Goal: Information Seeking & Learning: Understand process/instructions

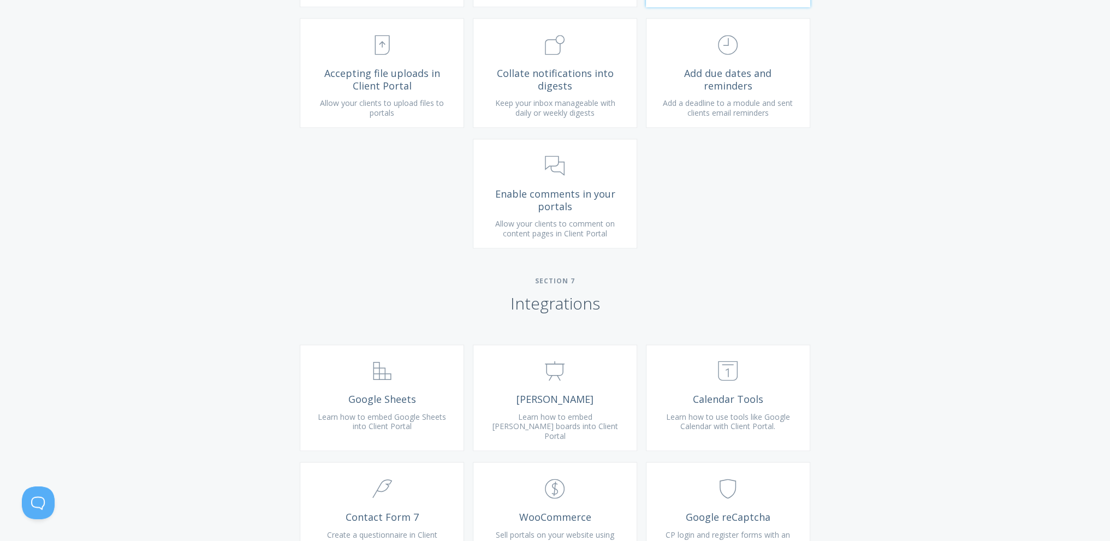
scroll to position [2075, 0]
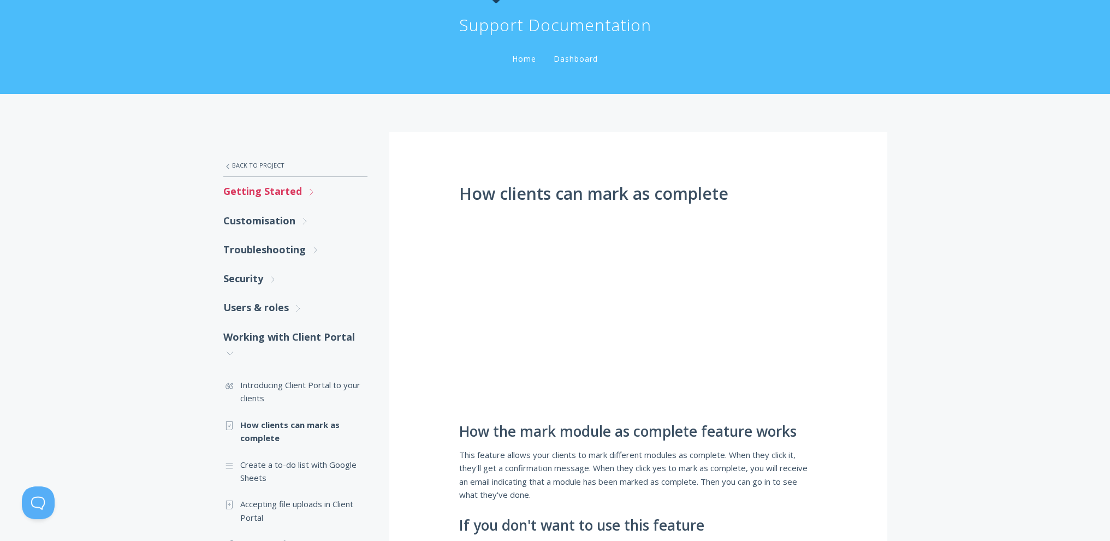
click at [266, 191] on link "Getting Started .st0{fill:none;stroke:#000000;stroke-width:2;stroke-miterlimit:…" at bounding box center [295, 191] width 144 height 29
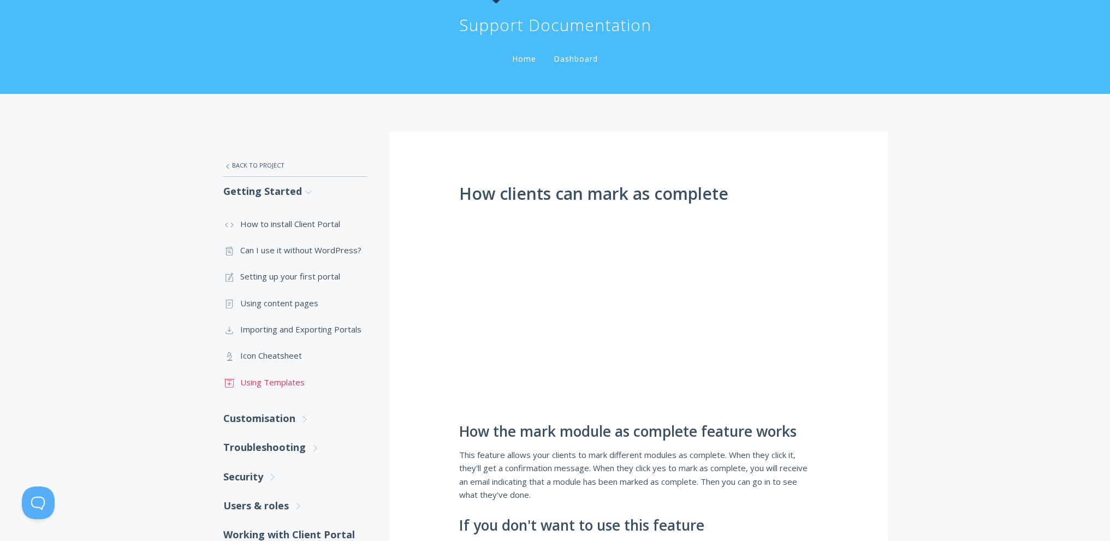
scroll to position [109, 0]
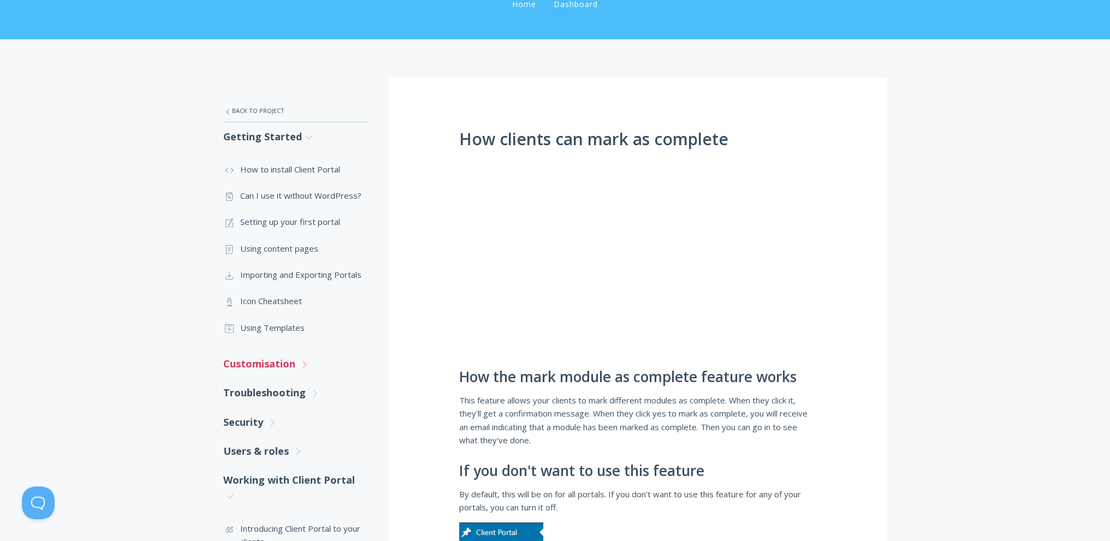
click at [280, 364] on link "Customisation .st0{fill:none;stroke:#000000;stroke-width:2;stroke-miterlimit:10…" at bounding box center [295, 363] width 144 height 29
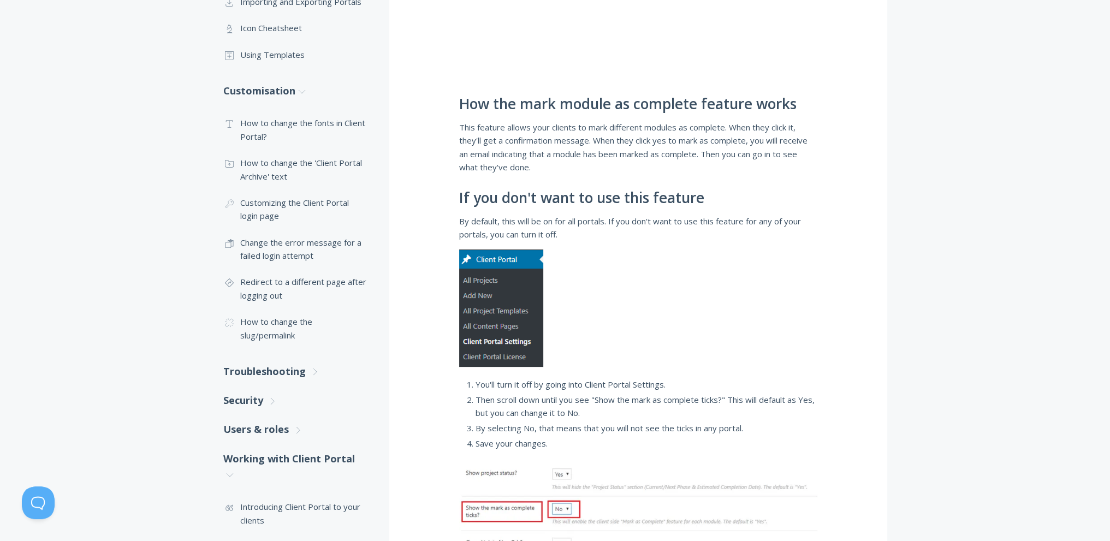
scroll to position [0, 0]
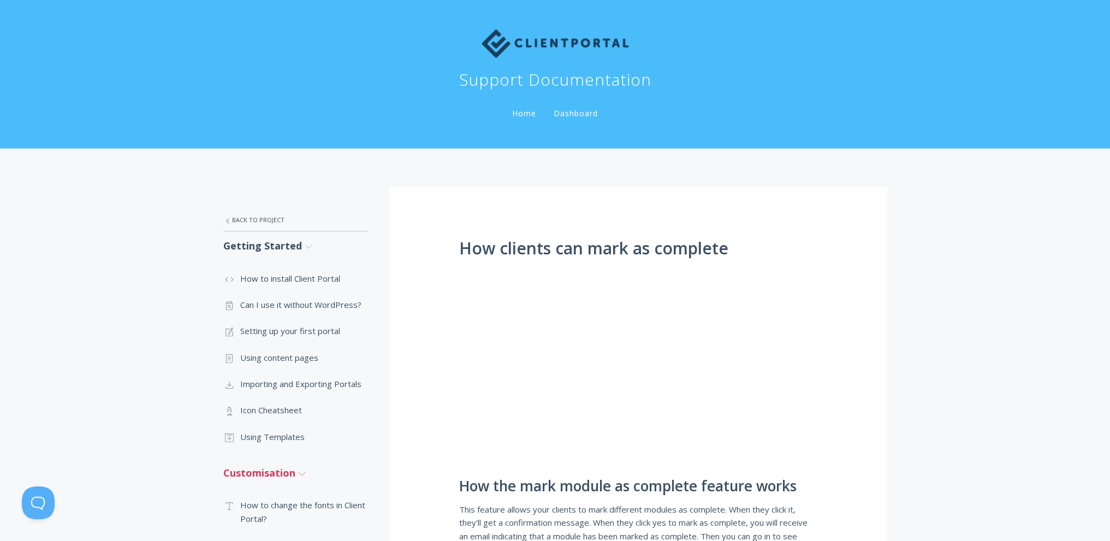
click at [306, 471] on icon ".st0{fill:none;stroke:#000000;stroke-width:2;stroke-miterlimit:10;} Untitled-27" at bounding box center [302, 474] width 10 height 10
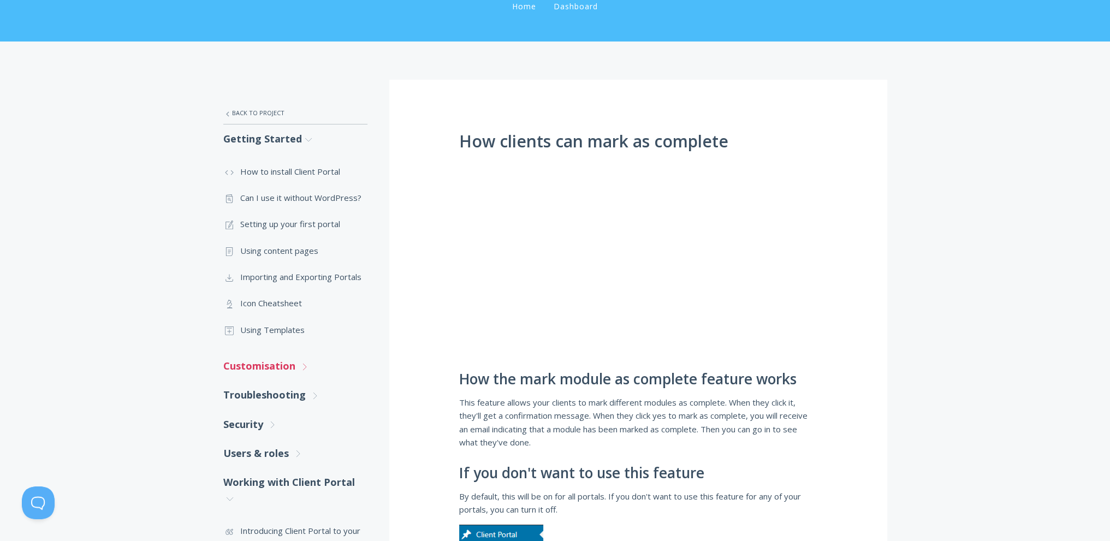
scroll to position [109, 0]
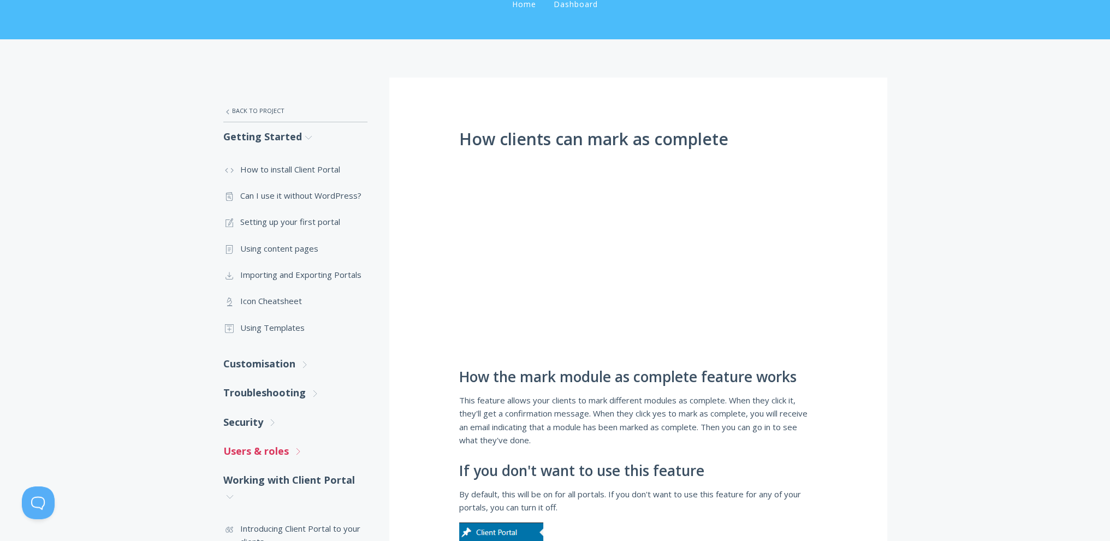
click at [256, 452] on link "Users & roles .st0{fill:none;stroke:#000000;stroke-width:2;stroke-miterlimit:10…" at bounding box center [295, 451] width 144 height 29
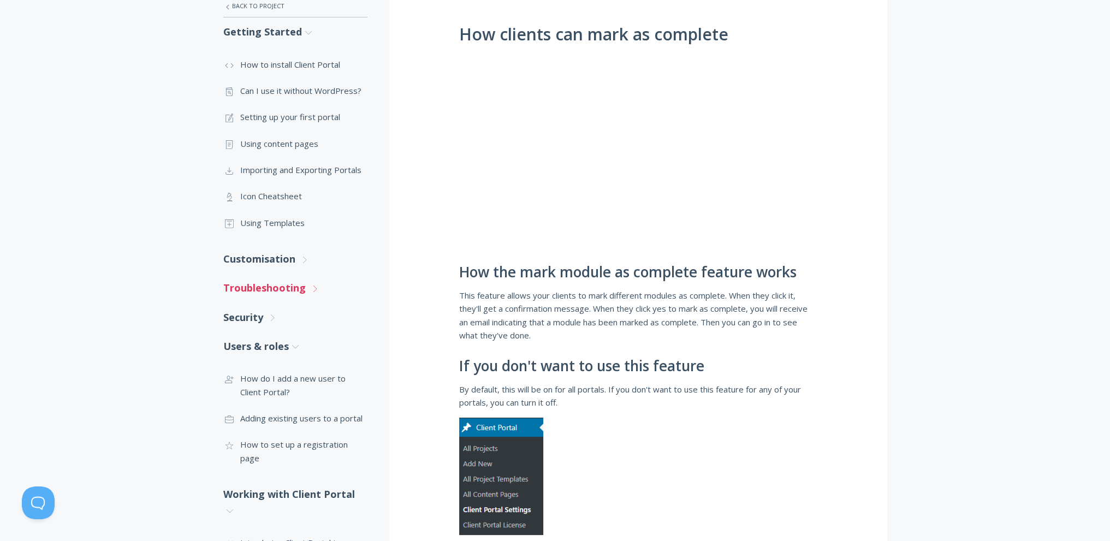
scroll to position [218, 0]
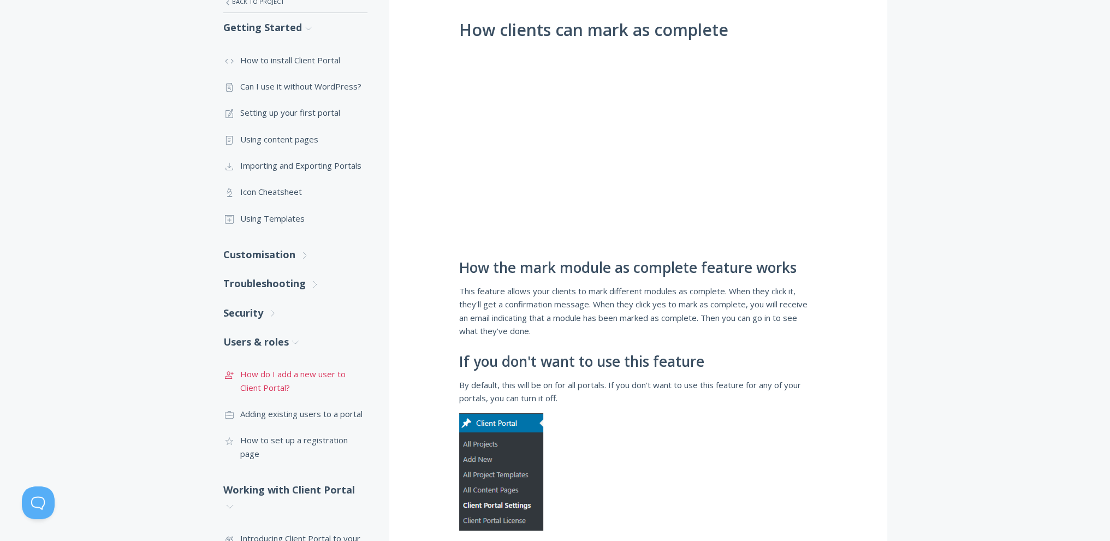
click at [269, 384] on link ".st0{fill:none;stroke:#000000;stroke-width:2;stroke-miterlimit:10;} 3. Communic…" at bounding box center [295, 381] width 144 height 40
